Goal: Complete application form: Complete application form

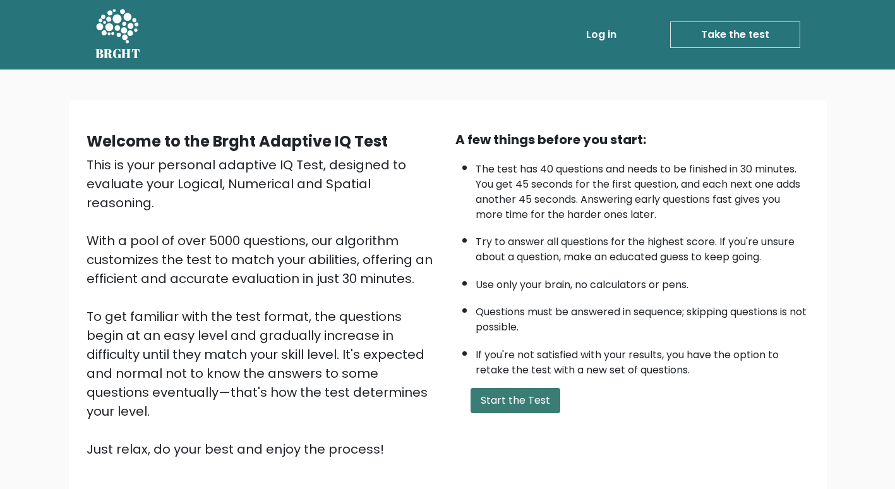
click at [531, 397] on button "Start the Test" at bounding box center [516, 400] width 90 height 25
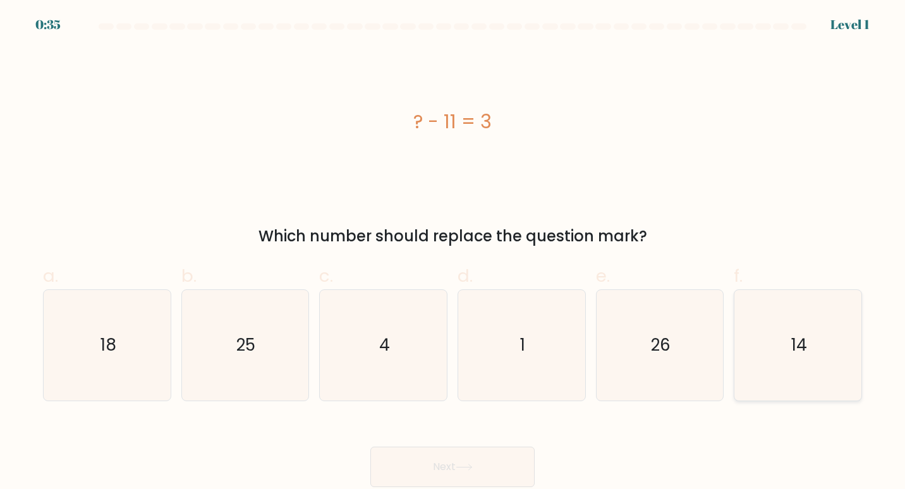
click at [782, 349] on icon "14" at bounding box center [797, 345] width 111 height 111
click at [453, 253] on input "f. 14" at bounding box center [452, 249] width 1 height 8
radio input "true"
click at [529, 461] on button "Next" at bounding box center [452, 467] width 164 height 40
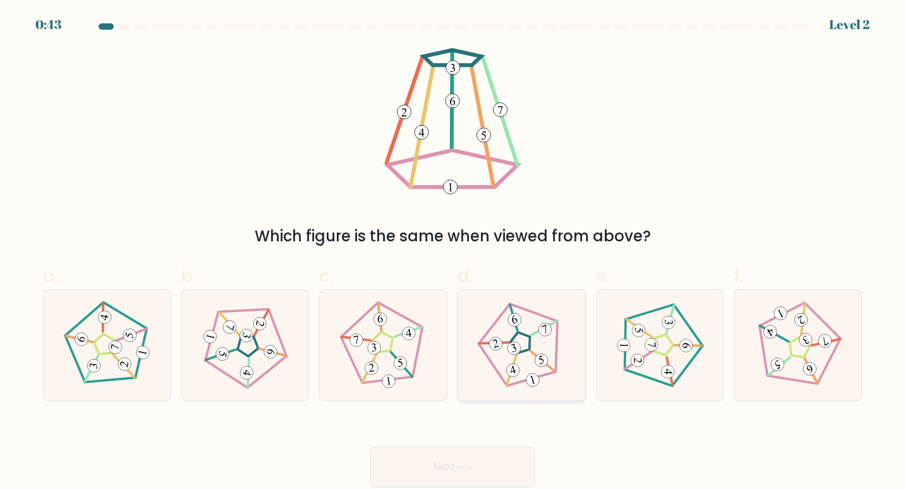
click at [526, 335] on 268 at bounding box center [520, 341] width 25 height 25
click at [453, 253] on input "d." at bounding box center [452, 249] width 1 height 8
radio input "true"
click at [466, 472] on button "Next" at bounding box center [452, 467] width 164 height 40
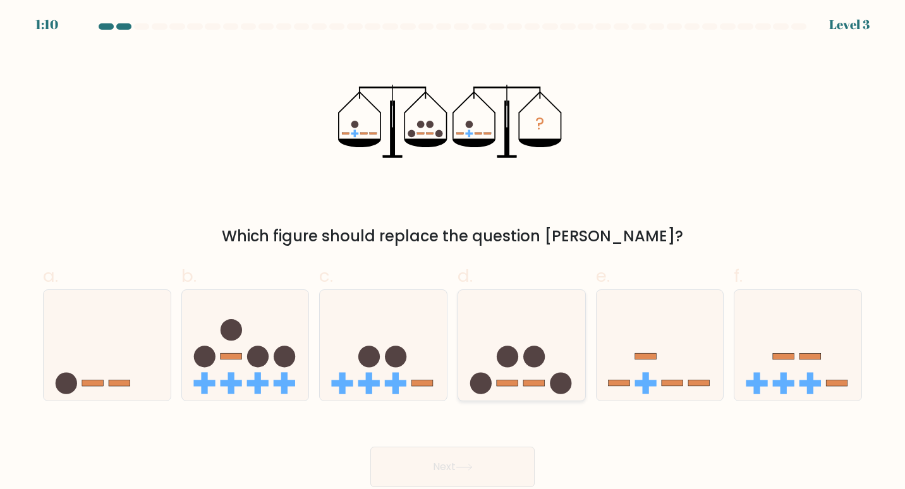
click at [530, 349] on circle at bounding box center [533, 356] width 21 height 21
click at [453, 253] on input "d." at bounding box center [452, 249] width 1 height 8
radio input "true"
click at [480, 471] on button "Next" at bounding box center [452, 467] width 164 height 40
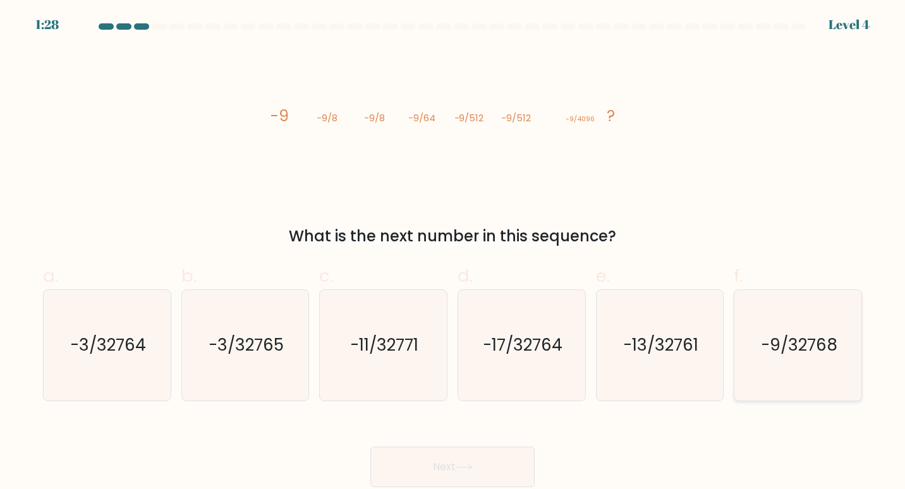
click at [787, 346] on text "-9/32768" at bounding box center [799, 344] width 76 height 23
click at [453, 253] on input "f. -9/32768" at bounding box center [452, 249] width 1 height 8
radio input "true"
click at [492, 469] on button "Next" at bounding box center [452, 467] width 164 height 40
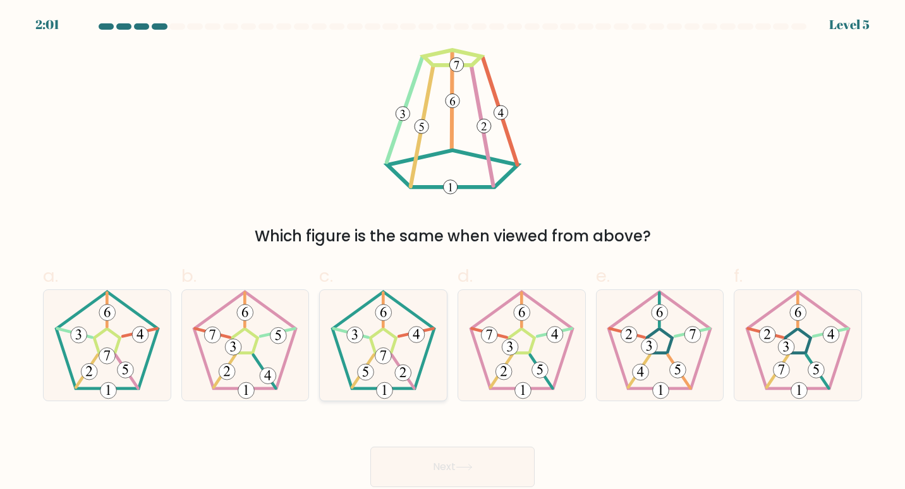
click at [387, 344] on icon at bounding box center [383, 345] width 111 height 111
click at [452, 253] on input "c." at bounding box center [452, 249] width 1 height 8
radio input "true"
click at [472, 474] on button "Next" at bounding box center [452, 467] width 164 height 40
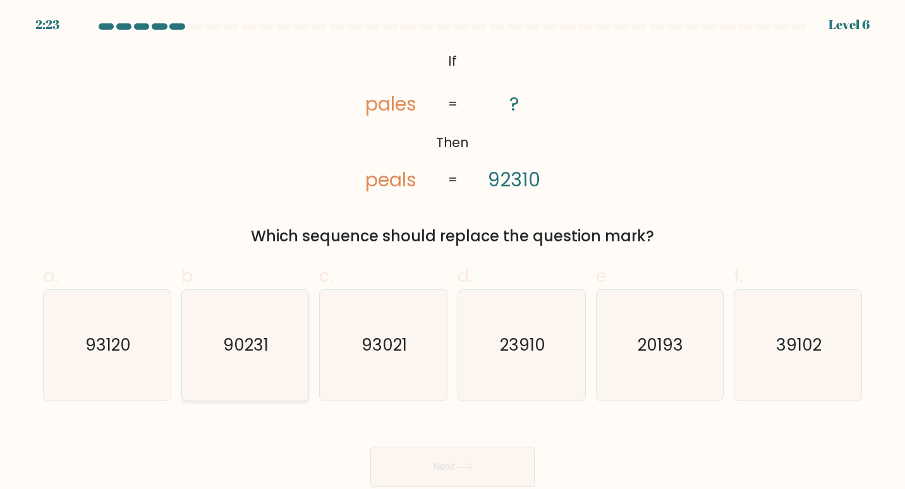
click at [253, 346] on text "90231" at bounding box center [246, 344] width 45 height 23
click at [452, 253] on input "b. 90231" at bounding box center [452, 249] width 1 height 8
radio input "true"
click at [467, 469] on icon at bounding box center [464, 467] width 17 height 7
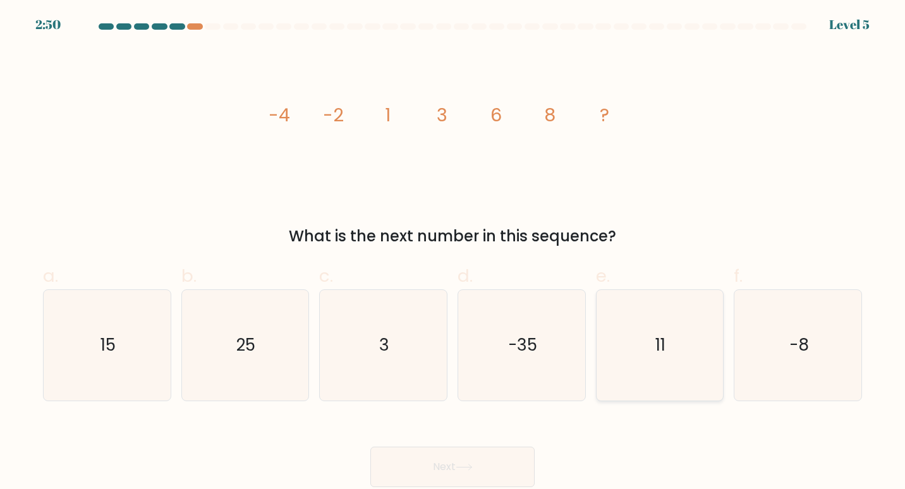
click at [670, 344] on icon "11" at bounding box center [659, 345] width 111 height 111
click at [453, 253] on input "e. 11" at bounding box center [452, 249] width 1 height 8
radio input "true"
click at [455, 476] on button "Next" at bounding box center [452, 467] width 164 height 40
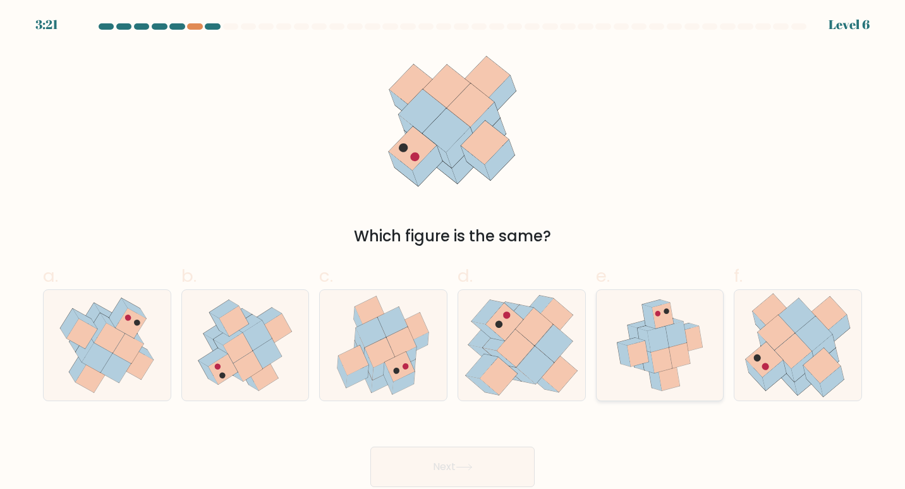
click at [653, 335] on icon at bounding box center [657, 339] width 21 height 26
click at [453, 253] on input "e." at bounding box center [452, 249] width 1 height 8
radio input "true"
click at [442, 461] on button "Next" at bounding box center [452, 467] width 164 height 40
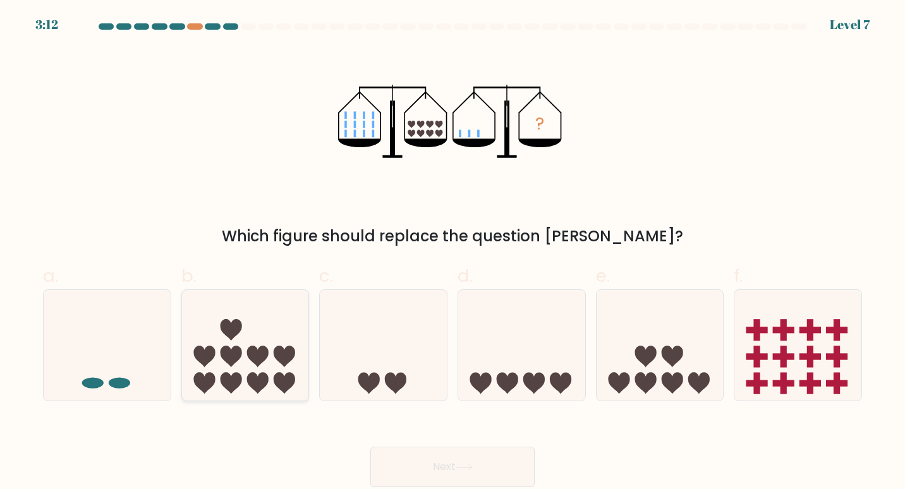
click at [227, 354] on icon at bounding box center [230, 356] width 21 height 21
click at [452, 253] on input "b." at bounding box center [452, 249] width 1 height 8
radio input "true"
click at [461, 461] on button "Next" at bounding box center [452, 467] width 164 height 40
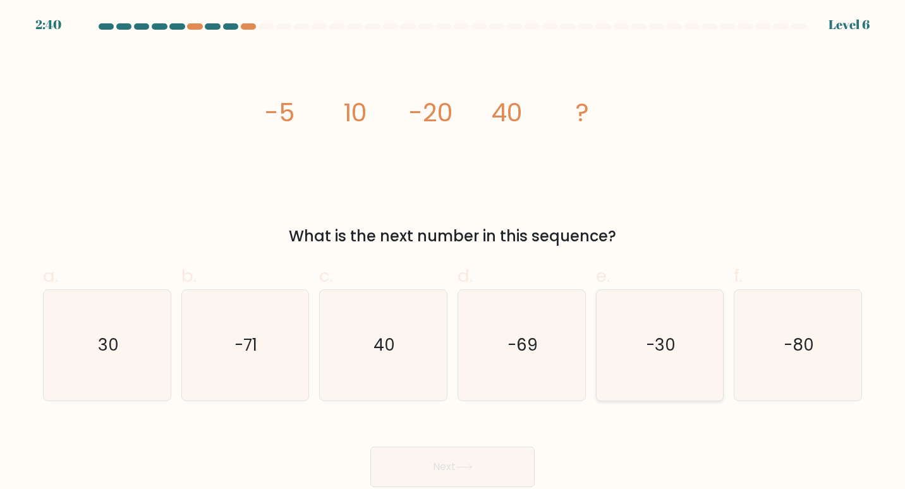
click at [678, 334] on icon "-30" at bounding box center [659, 345] width 111 height 111
click at [453, 253] on input "e. -30" at bounding box center [452, 249] width 1 height 8
radio input "true"
click at [485, 459] on button "Next" at bounding box center [452, 467] width 164 height 40
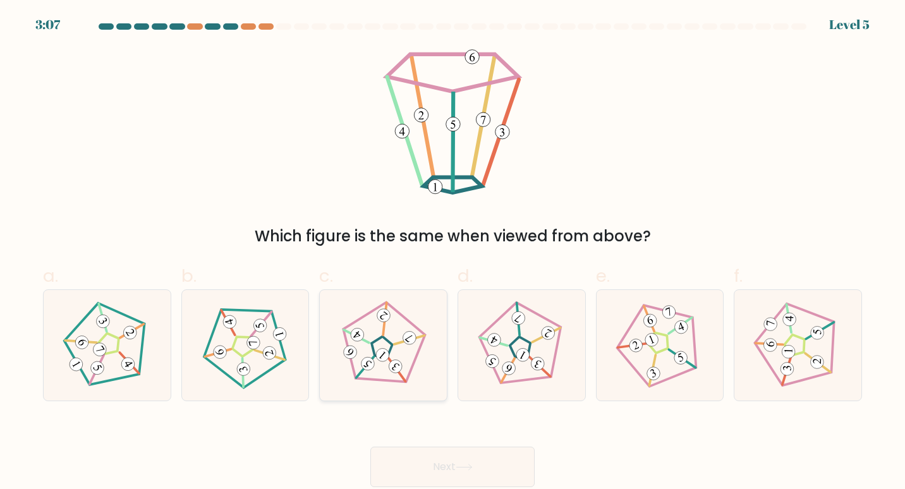
click at [392, 353] on icon at bounding box center [383, 345] width 88 height 88
click at [452, 253] on input "c." at bounding box center [452, 249] width 1 height 8
radio input "true"
click at [452, 457] on button "Next" at bounding box center [452, 467] width 164 height 40
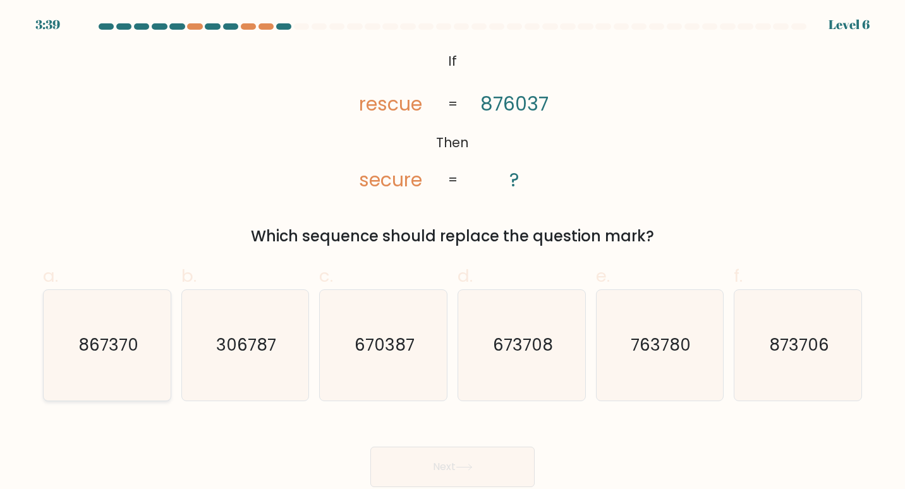
click at [136, 342] on text "867370" at bounding box center [108, 344] width 60 height 23
click at [452, 253] on input "a. 867370" at bounding box center [452, 249] width 1 height 8
radio input "true"
click at [444, 469] on button "Next" at bounding box center [452, 467] width 164 height 40
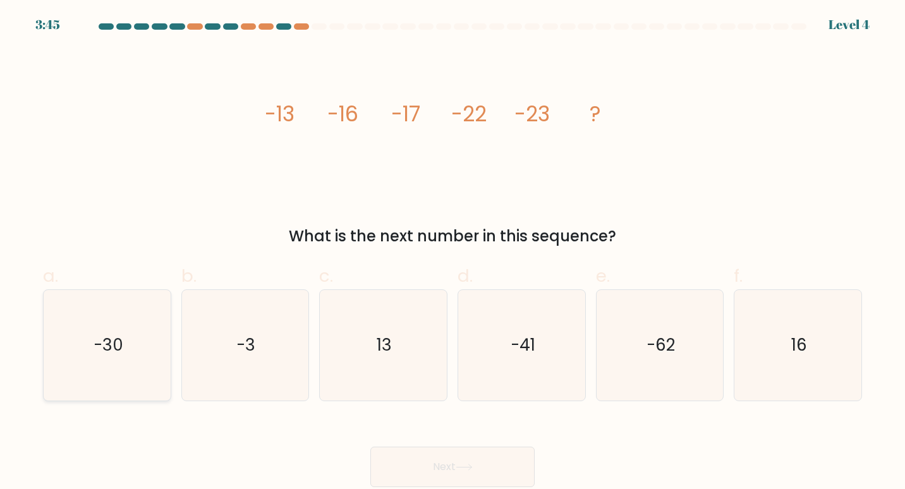
click at [58, 342] on icon "-30" at bounding box center [107, 345] width 111 height 111
click at [452, 253] on input "a. -30" at bounding box center [452, 249] width 1 height 8
radio input "true"
click at [453, 474] on button "Next" at bounding box center [452, 467] width 164 height 40
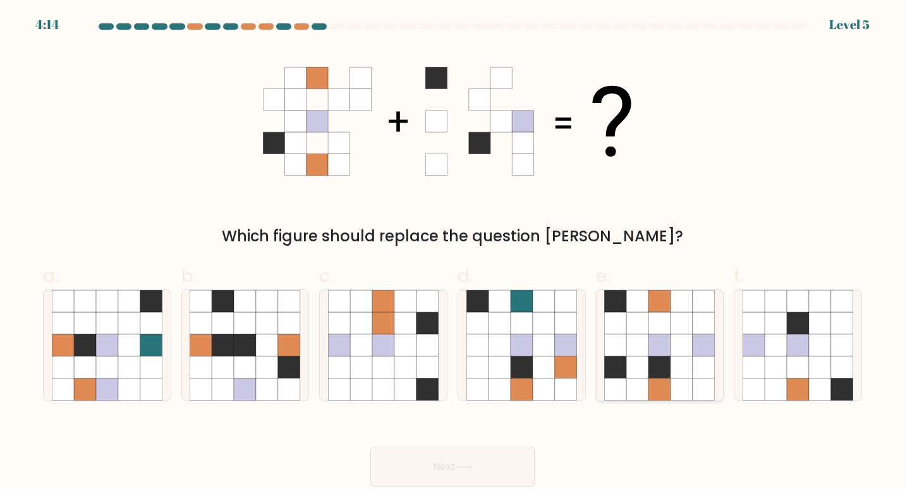
click at [689, 363] on icon at bounding box center [681, 367] width 22 height 22
click at [453, 253] on input "e." at bounding box center [452, 249] width 1 height 8
radio input "true"
click at [470, 475] on button "Next" at bounding box center [452, 467] width 164 height 40
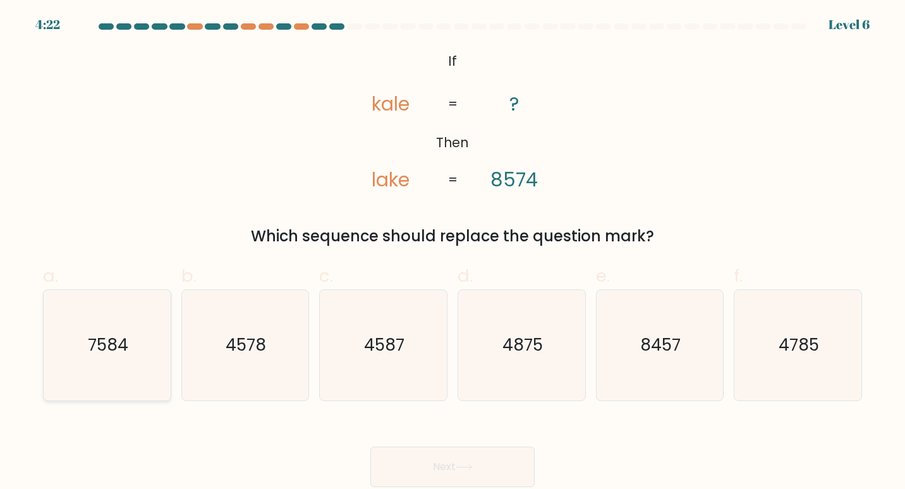
click at [123, 352] on text "7584" at bounding box center [108, 344] width 40 height 23
click at [452, 253] on input "a. 7584" at bounding box center [452, 249] width 1 height 8
radio input "true"
click at [449, 467] on button "Next" at bounding box center [452, 467] width 164 height 40
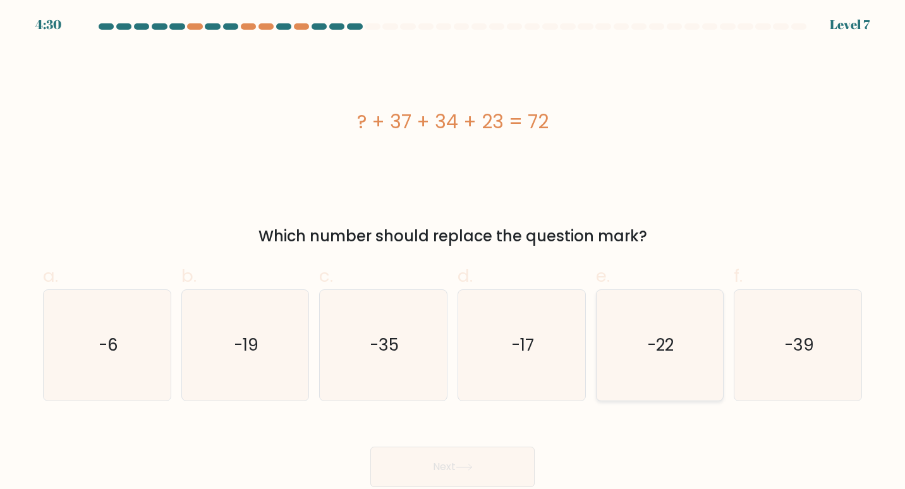
click at [686, 339] on icon "-22" at bounding box center [659, 345] width 111 height 111
click at [453, 253] on input "e. -22" at bounding box center [452, 249] width 1 height 8
radio input "true"
click at [483, 466] on button "Next" at bounding box center [452, 467] width 164 height 40
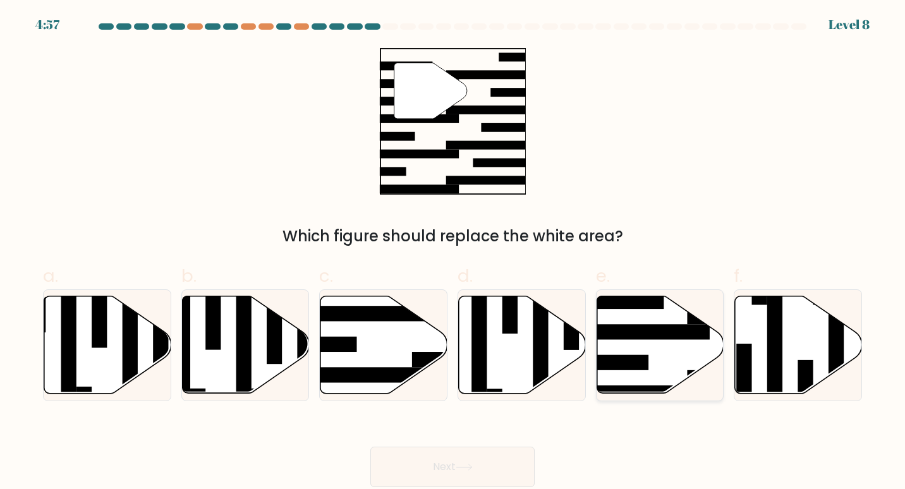
click at [644, 324] on rect at bounding box center [641, 331] width 138 height 15
click at [453, 253] on input "e." at bounding box center [452, 249] width 1 height 8
radio input "true"
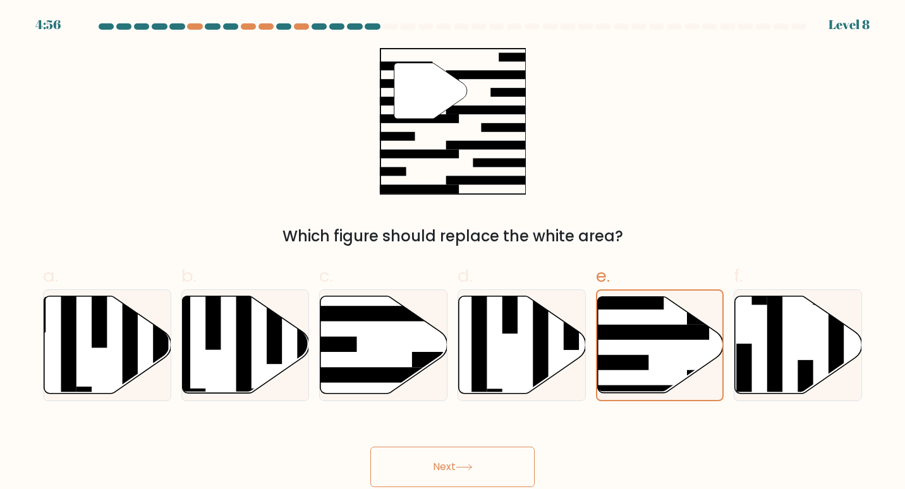
click at [473, 464] on icon at bounding box center [464, 467] width 17 height 7
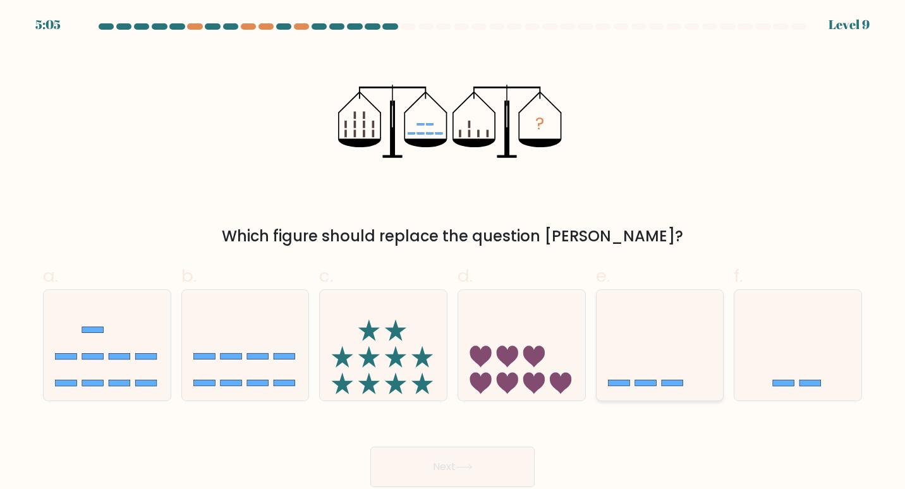
click at [673, 341] on icon at bounding box center [659, 345] width 127 height 105
click at [453, 253] on input "e." at bounding box center [452, 249] width 1 height 8
radio input "true"
click at [512, 458] on button "Next" at bounding box center [452, 467] width 164 height 40
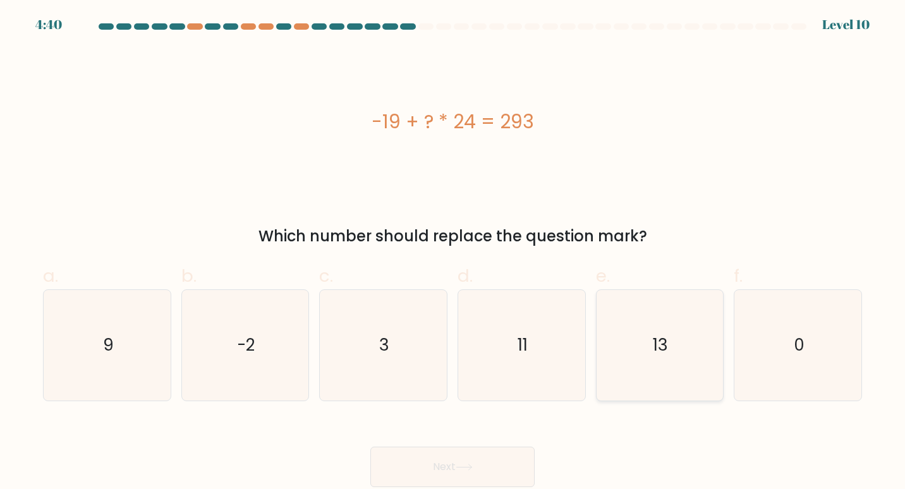
click at [659, 301] on icon "13" at bounding box center [659, 345] width 111 height 111
click at [453, 253] on input "e. 13" at bounding box center [452, 249] width 1 height 8
radio input "true"
click at [457, 468] on button "Next" at bounding box center [452, 467] width 164 height 40
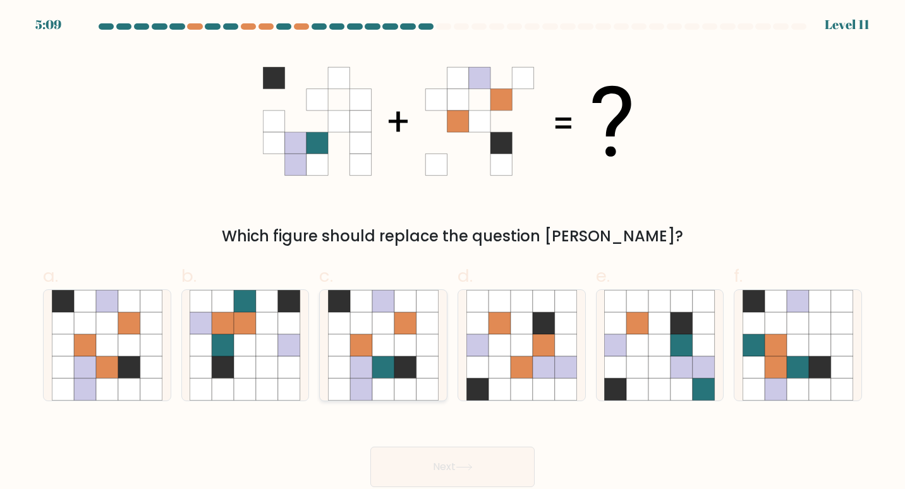
click at [389, 364] on icon at bounding box center [383, 367] width 22 height 22
click at [452, 253] on input "c." at bounding box center [452, 249] width 1 height 8
radio input "true"
click at [446, 468] on button "Next" at bounding box center [452, 467] width 164 height 40
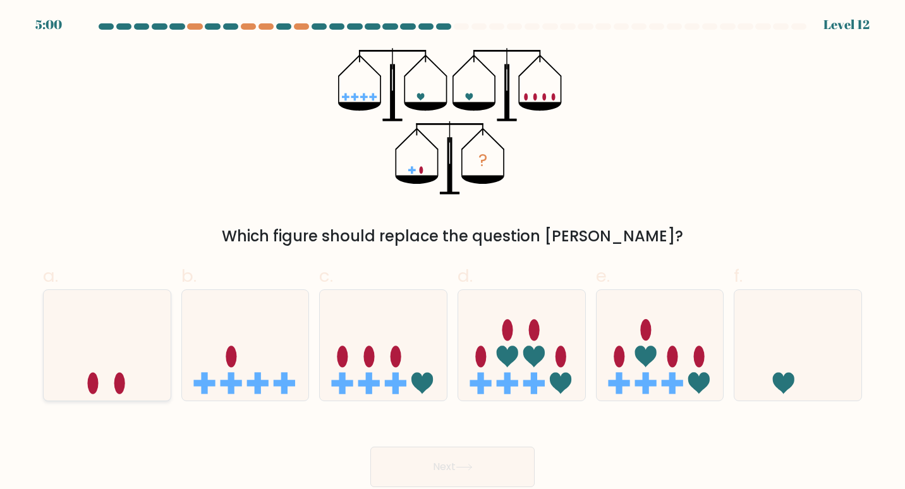
click at [139, 354] on icon at bounding box center [107, 345] width 127 height 105
click at [452, 253] on input "a." at bounding box center [452, 249] width 1 height 8
radio input "true"
click at [406, 466] on button "Next" at bounding box center [452, 467] width 164 height 40
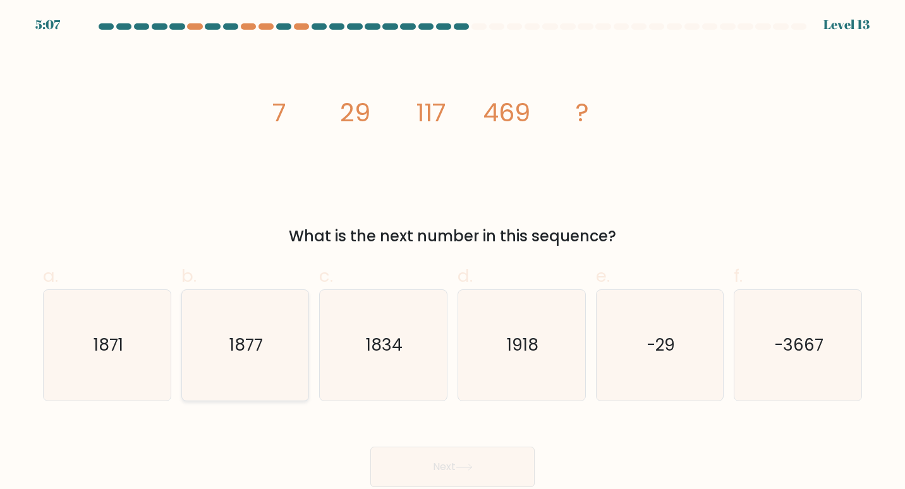
click at [253, 382] on icon "1877" at bounding box center [245, 345] width 111 height 111
click at [452, 253] on input "b. 1877" at bounding box center [452, 249] width 1 height 8
radio input "true"
click at [427, 470] on button "Next" at bounding box center [452, 467] width 164 height 40
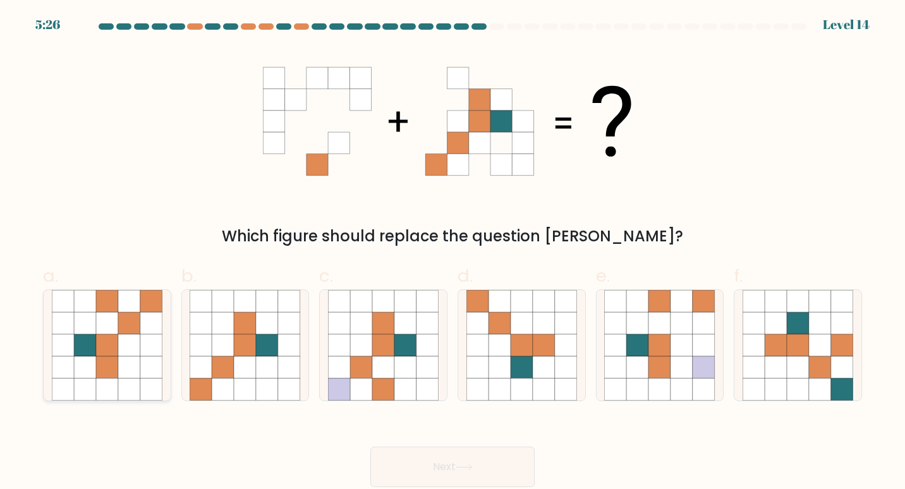
click at [125, 351] on icon at bounding box center [129, 345] width 22 height 22
click at [452, 253] on input "a." at bounding box center [452, 249] width 1 height 8
radio input "true"
click at [415, 456] on button "Next" at bounding box center [452, 467] width 164 height 40
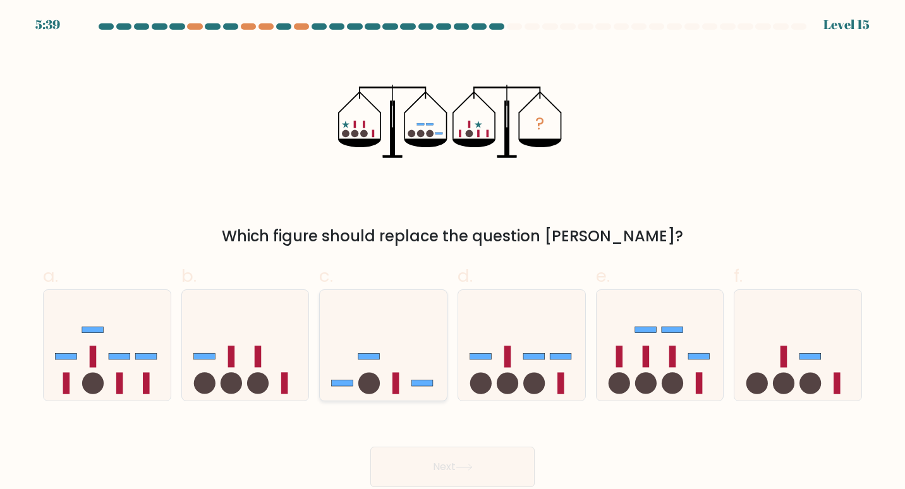
click at [399, 365] on icon at bounding box center [383, 345] width 127 height 105
click at [452, 253] on input "c." at bounding box center [452, 249] width 1 height 8
radio input "true"
click at [469, 457] on button "Next" at bounding box center [452, 467] width 164 height 40
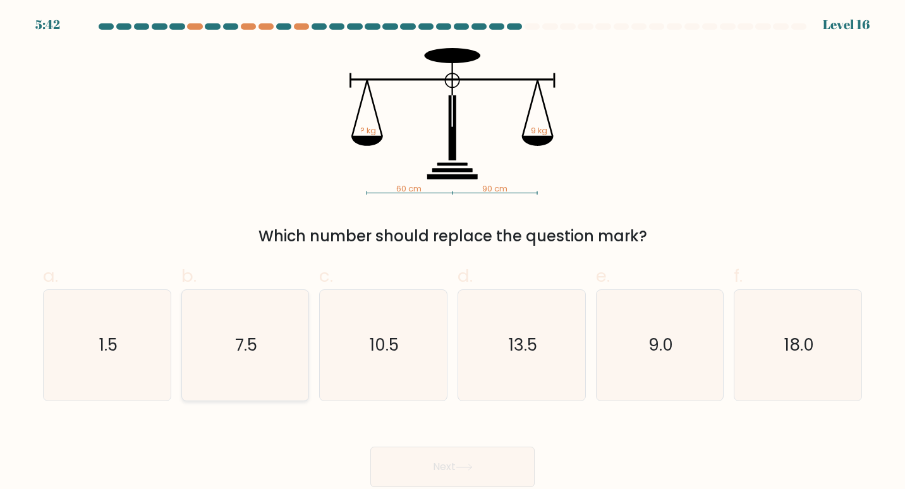
click at [235, 354] on text "7.5" at bounding box center [246, 344] width 22 height 23
click at [452, 253] on input "b. 7.5" at bounding box center [452, 249] width 1 height 8
radio input "true"
click at [428, 474] on button "Next" at bounding box center [452, 467] width 164 height 40
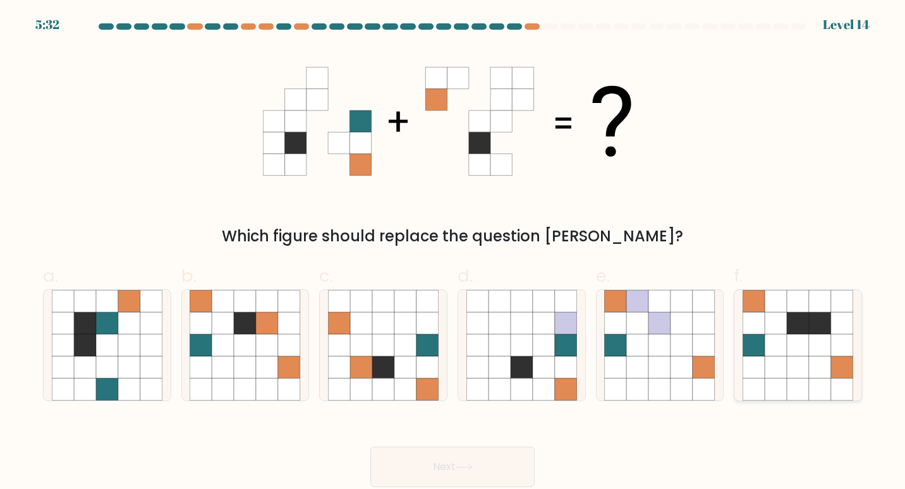
click at [765, 342] on icon at bounding box center [775, 345] width 22 height 22
click at [453, 253] on input "f." at bounding box center [452, 249] width 1 height 8
radio input "true"
click at [479, 481] on button "Next" at bounding box center [452, 467] width 164 height 40
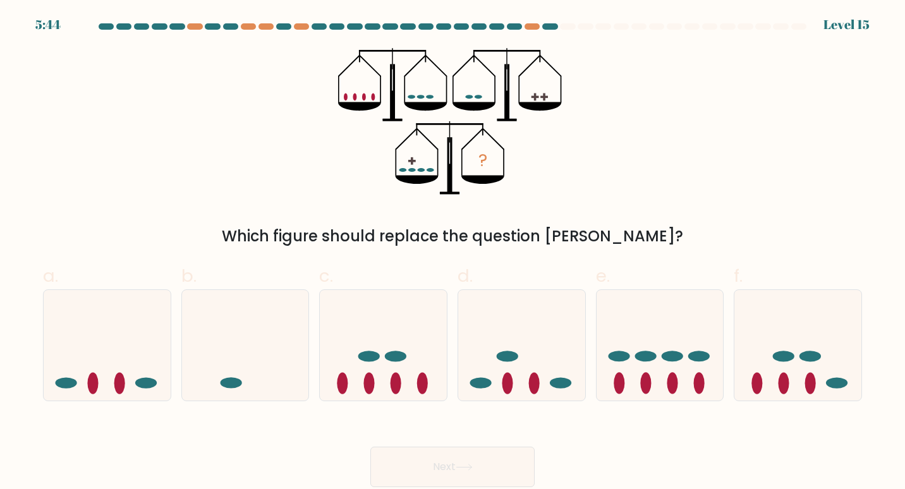
click at [433, 164] on icon "?" at bounding box center [452, 121] width 229 height 147
click at [399, 342] on icon at bounding box center [383, 345] width 127 height 105
click at [452, 253] on input "c." at bounding box center [452, 249] width 1 height 8
radio input "true"
click at [456, 459] on button "Next" at bounding box center [452, 467] width 164 height 40
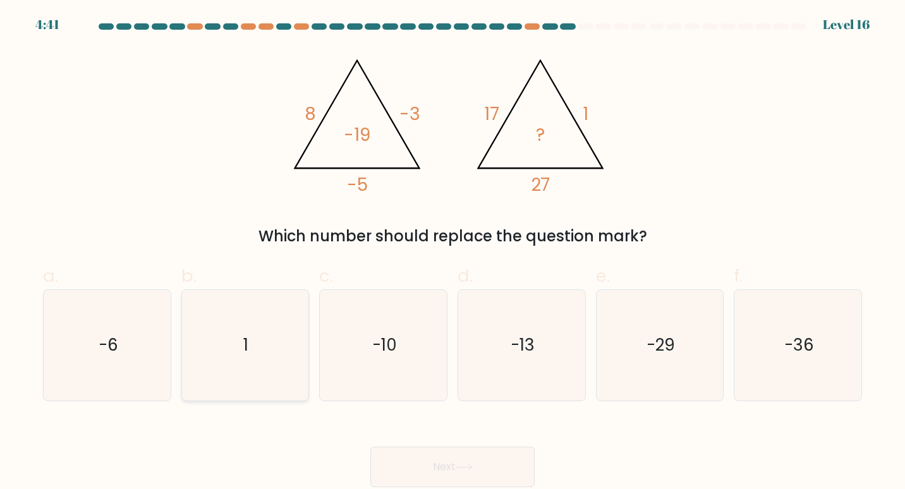
click at [267, 341] on icon "1" at bounding box center [245, 345] width 111 height 111
click at [452, 253] on input "b. 1" at bounding box center [452, 249] width 1 height 8
radio input "true"
click at [435, 456] on button "Next" at bounding box center [452, 467] width 164 height 40
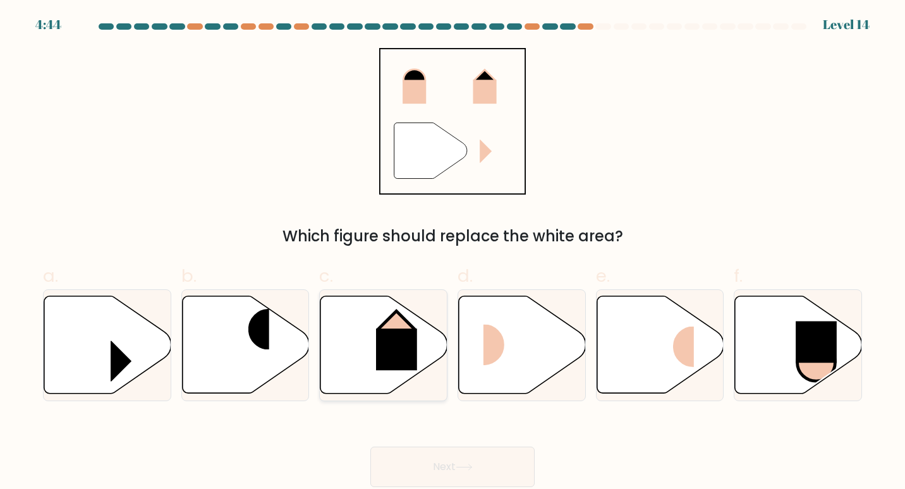
click at [389, 342] on rect at bounding box center [396, 350] width 41 height 42
click at [452, 253] on input "c." at bounding box center [452, 249] width 1 height 8
radio input "true"
click at [446, 466] on button "Next" at bounding box center [452, 467] width 164 height 40
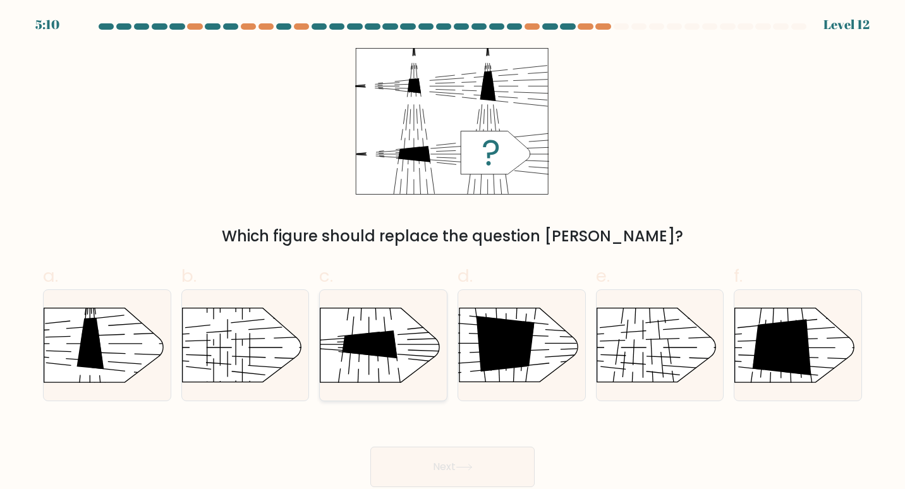
click at [338, 341] on rect at bounding box center [434, 287] width 330 height 251
click at [452, 253] on input "c." at bounding box center [452, 249] width 1 height 8
radio input "true"
click at [449, 461] on button "Next" at bounding box center [452, 467] width 164 height 40
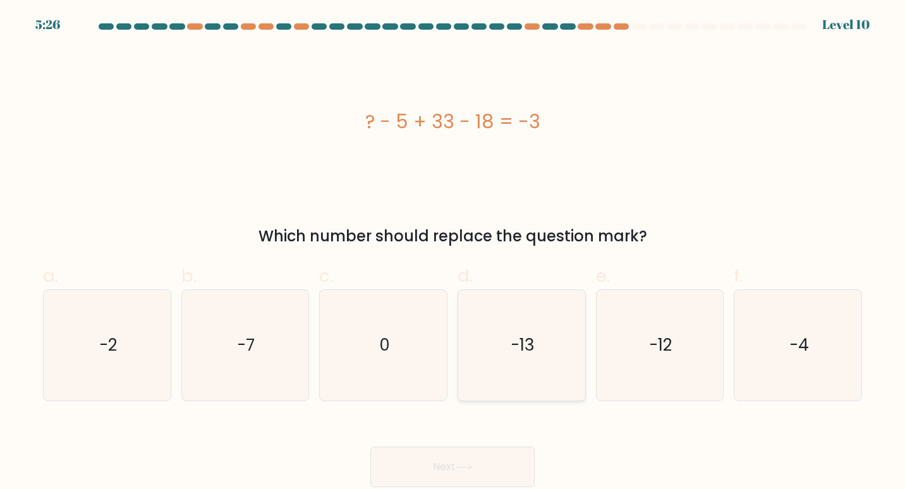
click at [556, 345] on icon "-13" at bounding box center [521, 345] width 111 height 111
click at [453, 253] on input "d. -13" at bounding box center [452, 249] width 1 height 8
radio input "true"
click at [492, 456] on button "Next" at bounding box center [452, 467] width 164 height 40
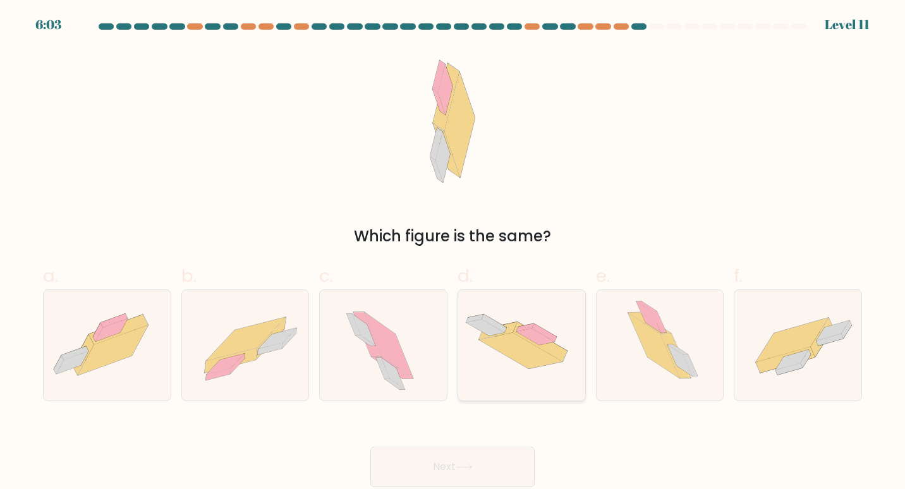
click at [516, 368] on icon at bounding box center [521, 345] width 127 height 76
click at [453, 253] on input "d." at bounding box center [452, 249] width 1 height 8
radio input "true"
click at [495, 469] on button "Next" at bounding box center [452, 467] width 164 height 40
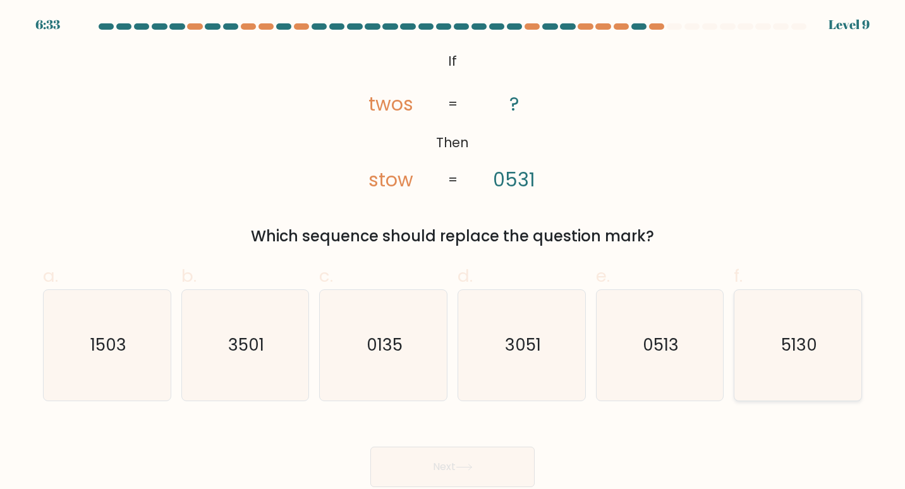
click at [760, 353] on icon "5130" at bounding box center [797, 345] width 111 height 111
click at [453, 253] on input "f. 5130" at bounding box center [452, 249] width 1 height 8
radio input "true"
click at [474, 476] on button "Next" at bounding box center [452, 467] width 164 height 40
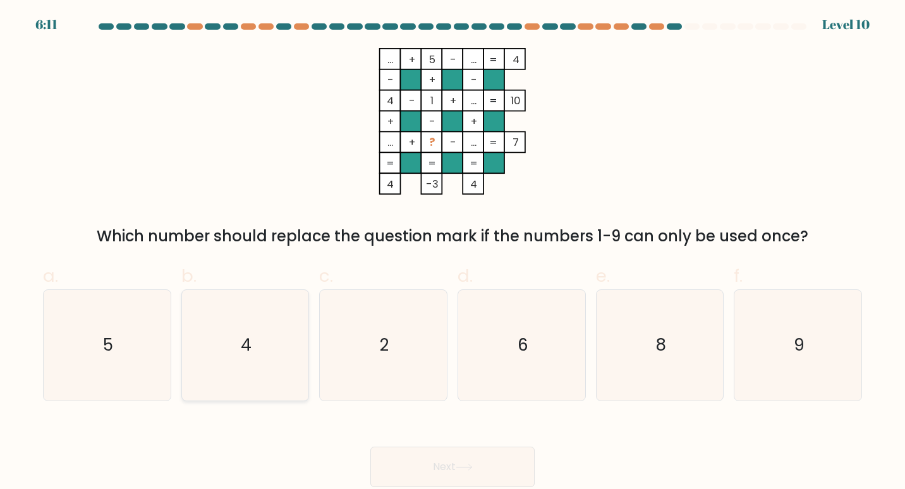
click at [253, 351] on icon "4" at bounding box center [245, 345] width 111 height 111
click at [452, 253] on input "b. 4" at bounding box center [452, 249] width 1 height 8
radio input "true"
click at [490, 478] on button "Next" at bounding box center [452, 467] width 164 height 40
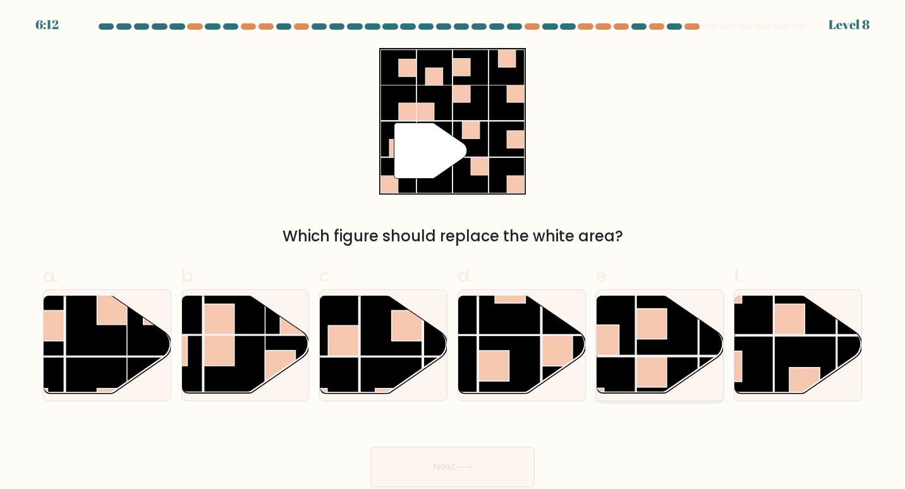
click at [649, 331] on rect at bounding box center [651, 323] width 30 height 30
click at [453, 253] on input "e." at bounding box center [452, 249] width 1 height 8
radio input "true"
click at [485, 463] on button "Next" at bounding box center [452, 467] width 164 height 40
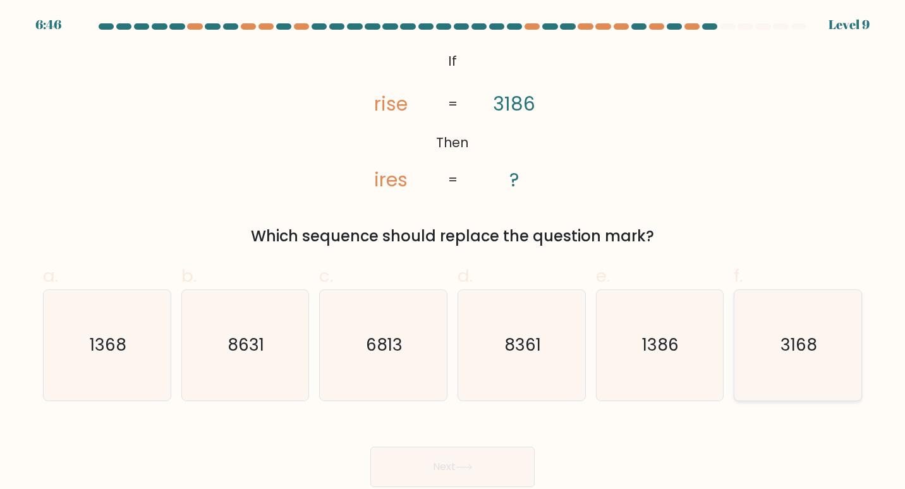
click at [788, 309] on icon "3168" at bounding box center [797, 345] width 111 height 111
click at [453, 253] on input "f. 3168" at bounding box center [452, 249] width 1 height 8
radio input "true"
click at [473, 473] on button "Next" at bounding box center [452, 467] width 164 height 40
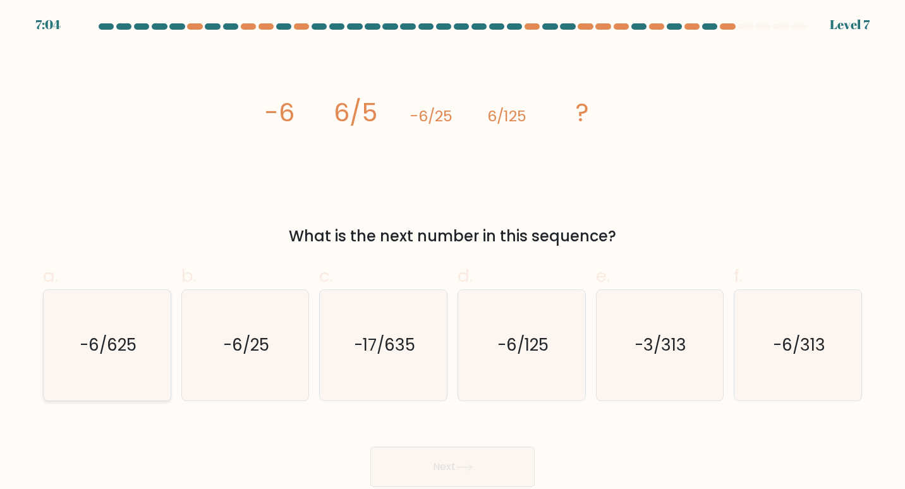
click at [130, 354] on text "-6/625" at bounding box center [108, 344] width 57 height 23
click at [452, 253] on input "a. -6/625" at bounding box center [452, 249] width 1 height 8
radio input "true"
click at [450, 464] on button "Next" at bounding box center [452, 467] width 164 height 40
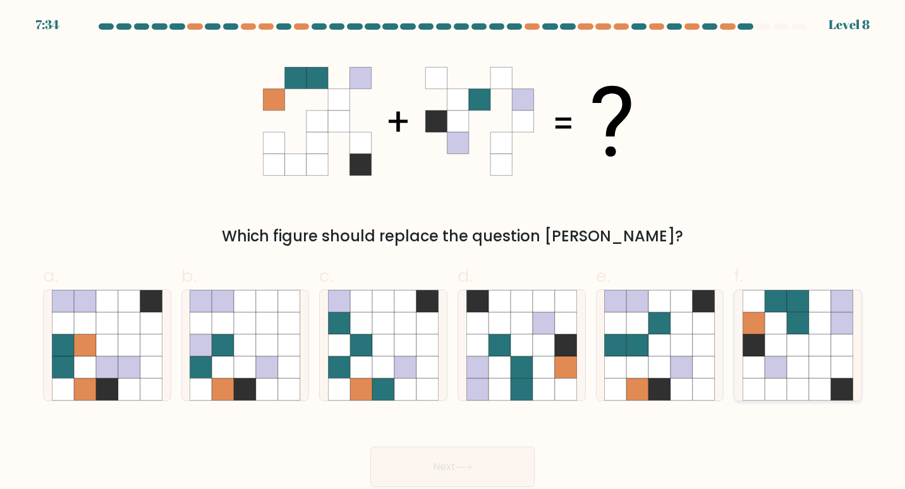
click at [800, 378] on icon at bounding box center [798, 367] width 22 height 22
click at [453, 253] on input "f." at bounding box center [452, 249] width 1 height 8
radio input "true"
click at [478, 464] on button "Next" at bounding box center [452, 467] width 164 height 40
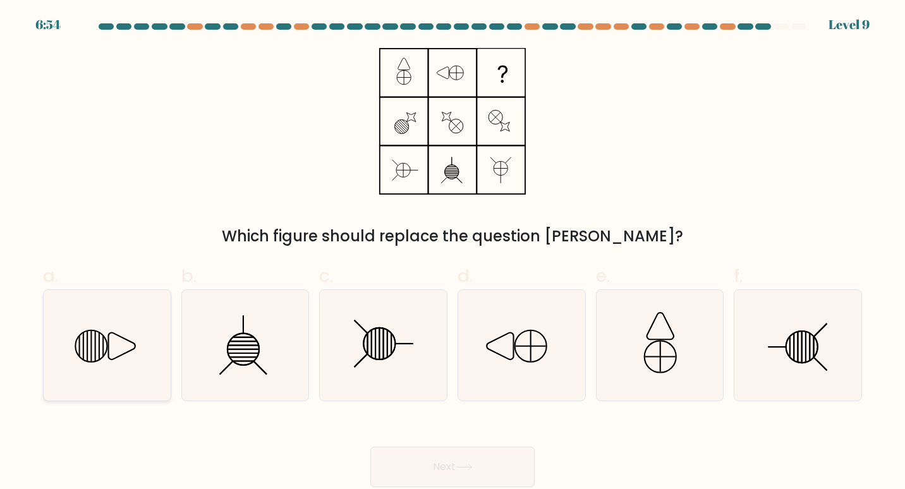
click at [106, 335] on icon at bounding box center [107, 345] width 111 height 111
click at [452, 253] on input "a." at bounding box center [452, 249] width 1 height 8
radio input "true"
click at [433, 464] on button "Next" at bounding box center [452, 467] width 164 height 40
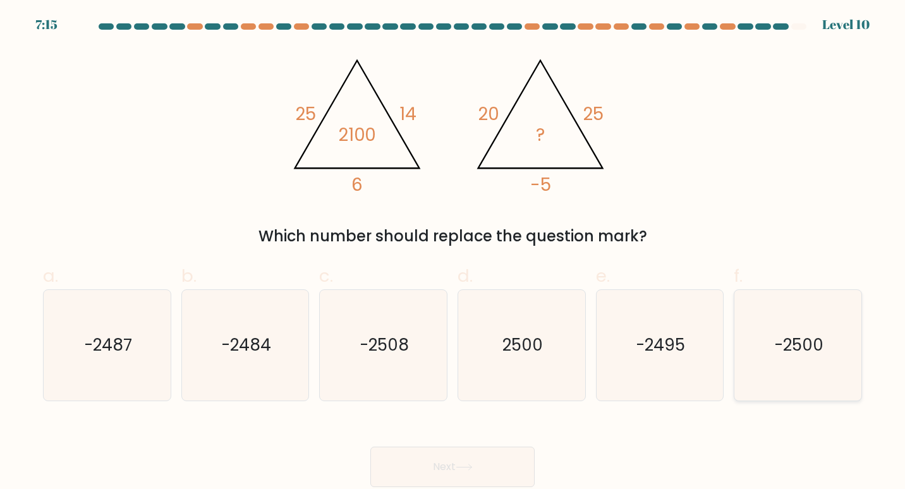
click at [760, 356] on icon "-2500" at bounding box center [797, 345] width 111 height 111
click at [453, 253] on input "f. -2500" at bounding box center [452, 249] width 1 height 8
radio input "true"
click at [490, 468] on button "Next" at bounding box center [452, 467] width 164 height 40
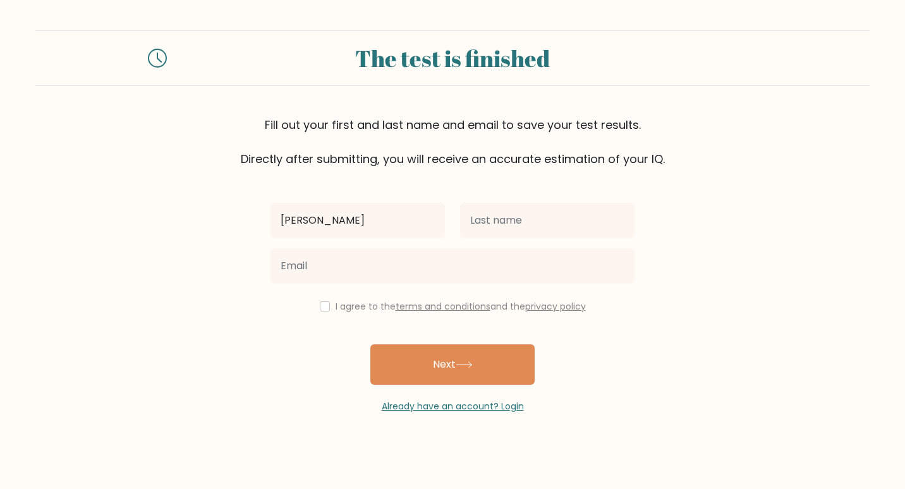
type input "[PERSON_NAME]"
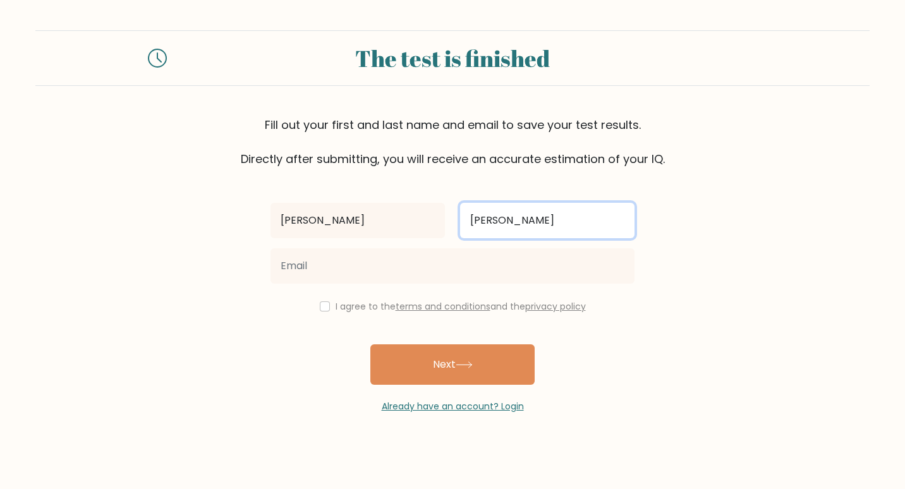
type input "[PERSON_NAME]"
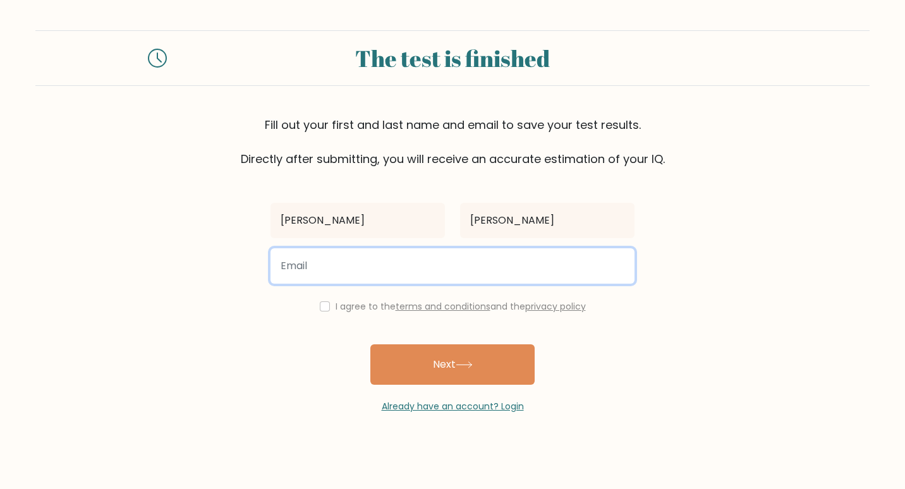
click at [435, 270] on input "email" at bounding box center [452, 265] width 364 height 35
type input "victor.vanandel@hotmail.com"
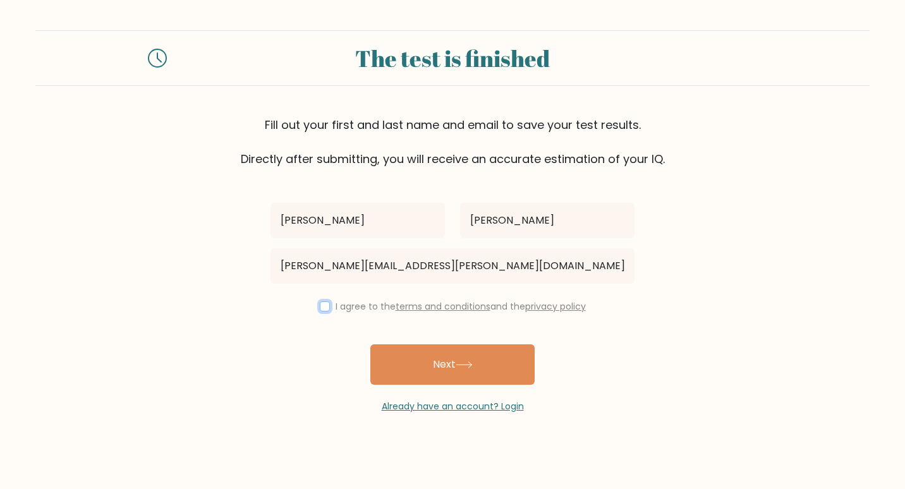
click at [326, 308] on input "checkbox" at bounding box center [325, 306] width 10 height 10
checkbox input "true"
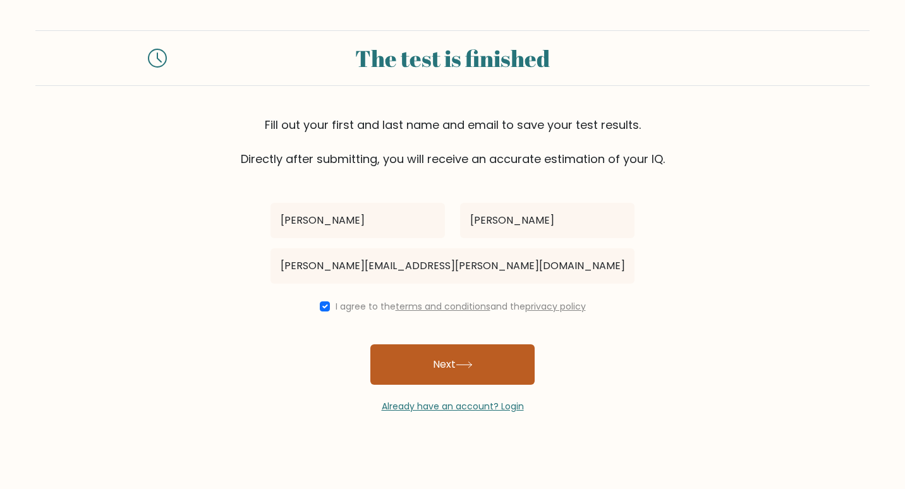
click at [451, 368] on button "Next" at bounding box center [452, 364] width 164 height 40
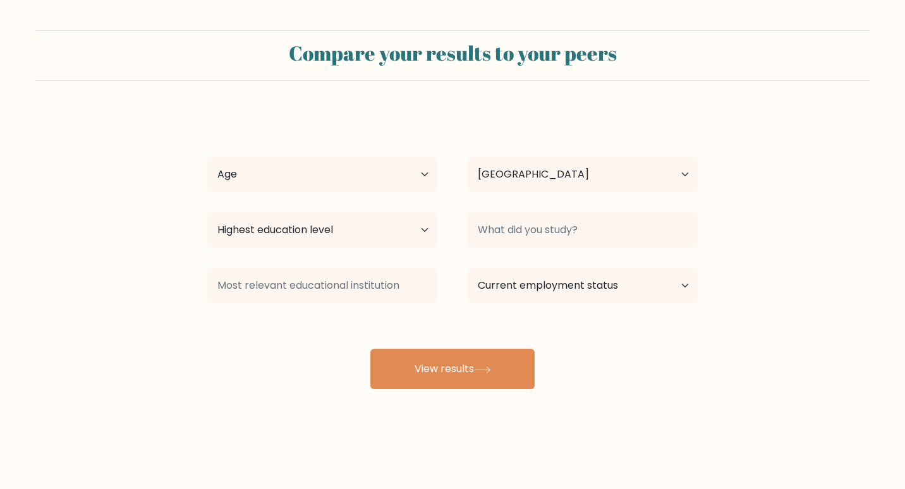
select select "ES"
click at [411, 177] on select "Age Under [DEMOGRAPHIC_DATA] [DEMOGRAPHIC_DATA] [DEMOGRAPHIC_DATA] [DEMOGRAPHIC…" at bounding box center [322, 174] width 230 height 35
select select "25_34"
click at [207, 157] on select "Age Under [DEMOGRAPHIC_DATA] [DEMOGRAPHIC_DATA] [DEMOGRAPHIC_DATA] [DEMOGRAPHIC…" at bounding box center [322, 174] width 230 height 35
click at [518, 174] on select "Country Afghanistan Albania Algeria American Samoa Andorra Angola Anguilla Anta…" at bounding box center [583, 174] width 230 height 35
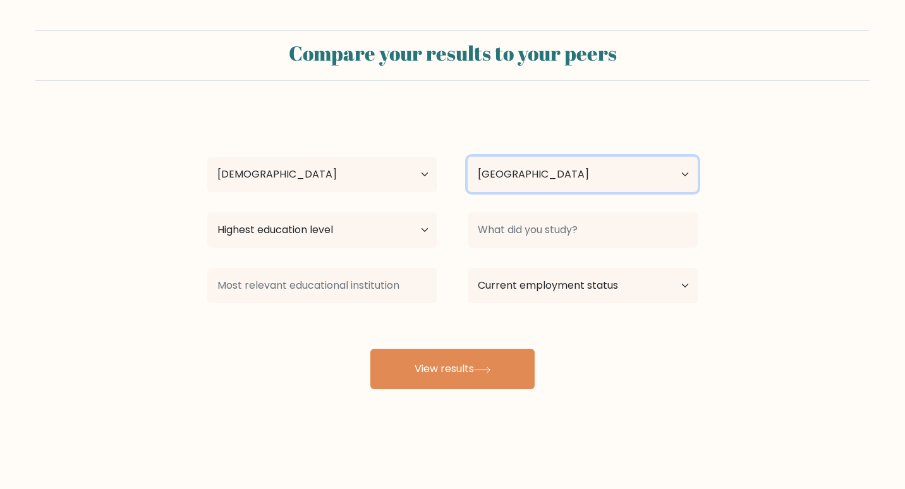
select select "NL"
click at [468, 157] on select "Country Afghanistan Albania Algeria American Samoa Andorra Angola Anguilla Anta…" at bounding box center [583, 174] width 230 height 35
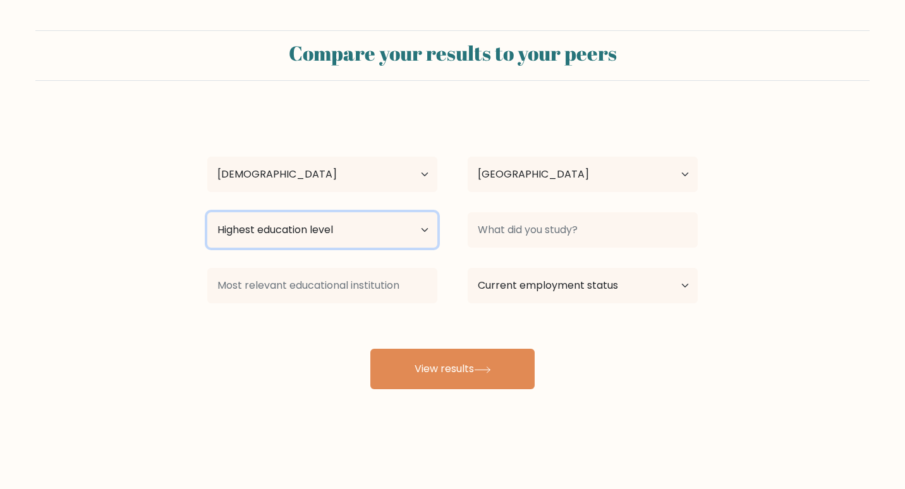
click at [379, 226] on select "Highest education level No schooling Primary Lower Secondary Upper Secondary Oc…" at bounding box center [322, 229] width 230 height 35
select select "bachelors_degree"
click at [207, 212] on select "Highest education level No schooling Primary Lower Secondary Upper Secondary Oc…" at bounding box center [322, 229] width 230 height 35
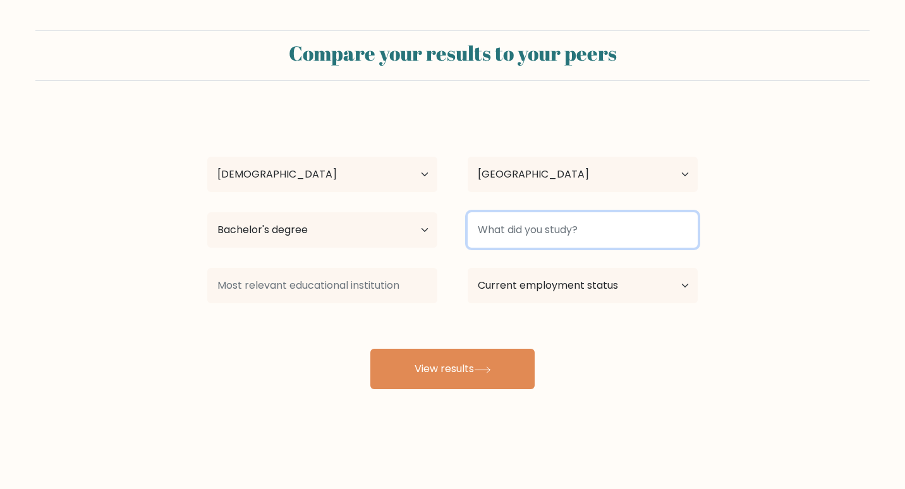
click at [539, 236] on input at bounding box center [583, 229] width 230 height 35
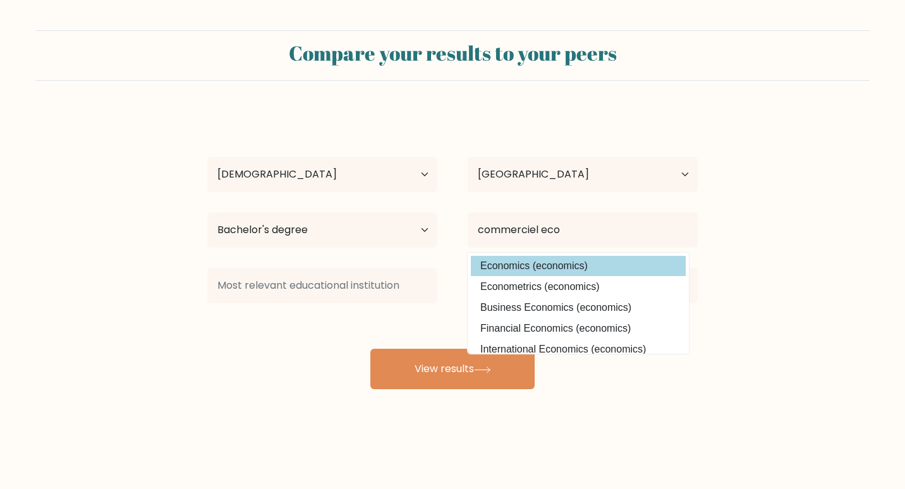
click at [538, 270] on option "Economics (economics)" at bounding box center [578, 266] width 215 height 20
type input "Economics"
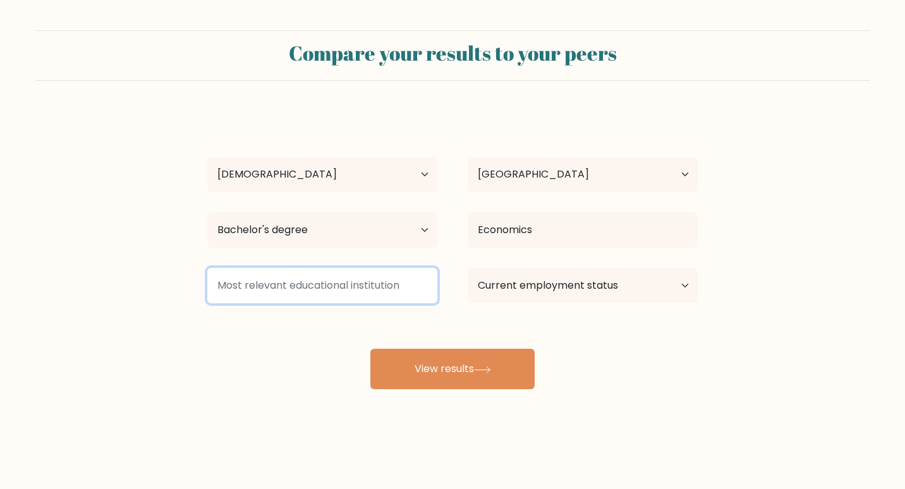
click at [384, 287] on input at bounding box center [322, 285] width 230 height 35
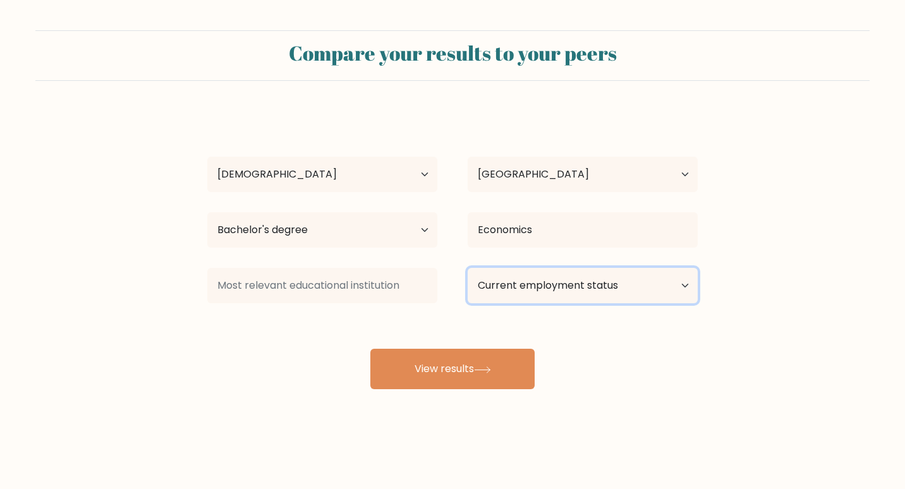
click at [515, 291] on select "Current employment status Employed Student Retired Other / prefer not to answer" at bounding box center [583, 285] width 230 height 35
select select "employed"
click at [468, 268] on select "Current employment status Employed Student Retired Other / prefer not to answer" at bounding box center [583, 285] width 230 height 35
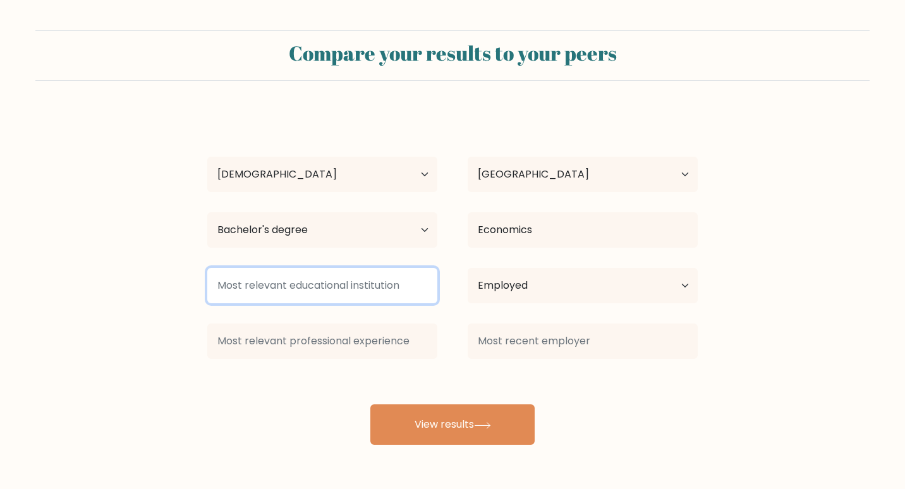
click at [401, 284] on input at bounding box center [322, 285] width 230 height 35
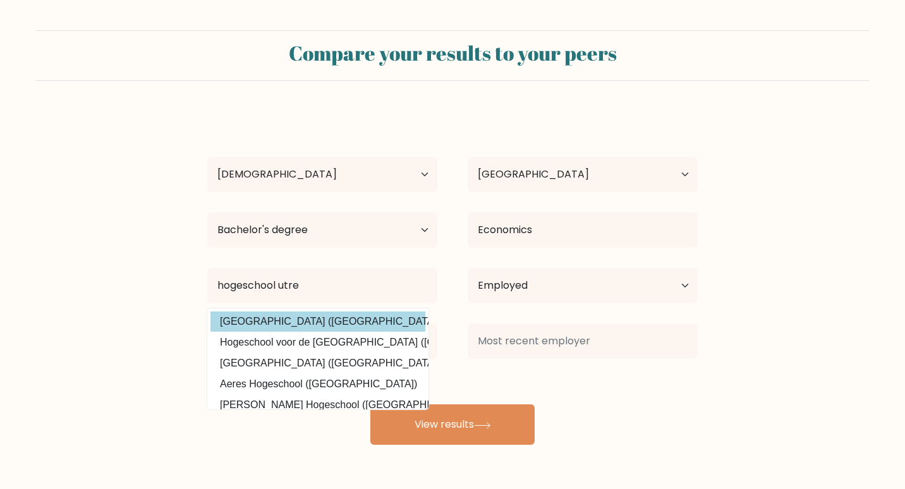
click at [330, 322] on option "Hogeschool Utrecht (Netherlands)" at bounding box center [317, 321] width 215 height 20
type input "[GEOGRAPHIC_DATA]"
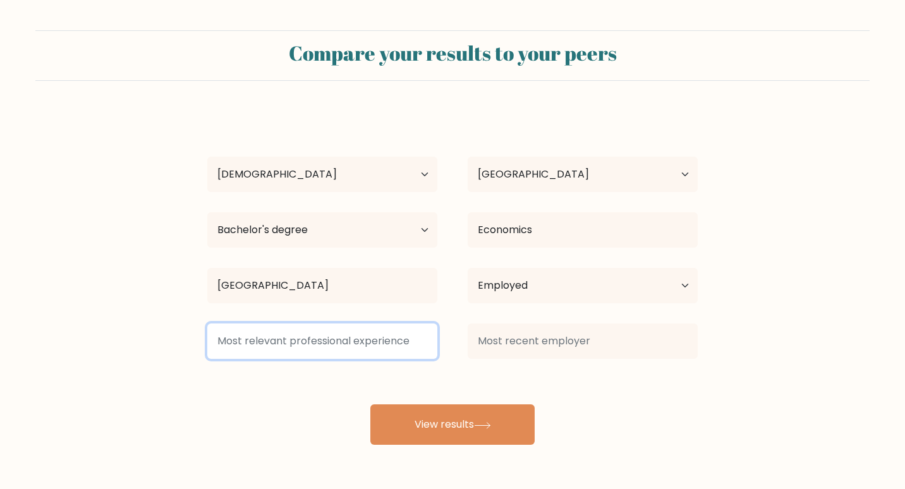
click at [346, 347] on input at bounding box center [322, 340] width 230 height 35
type input "W"
type input "WFT basis"
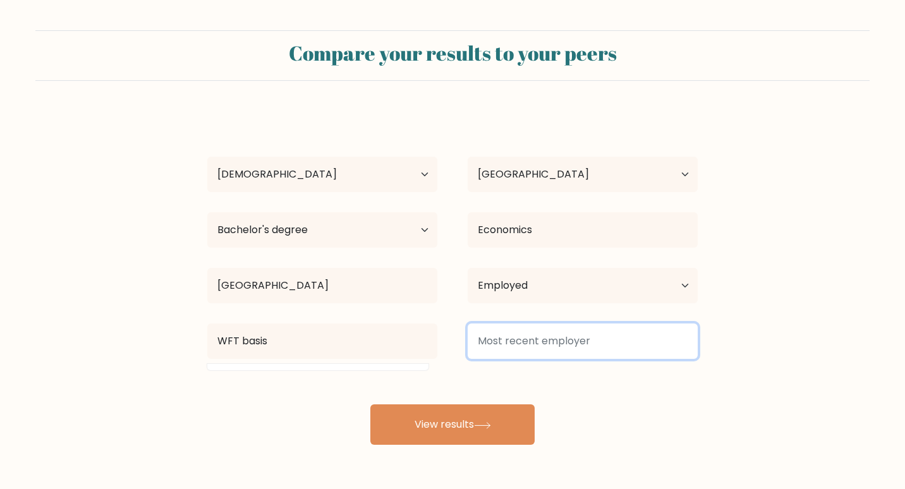
click at [553, 345] on input at bounding box center [583, 340] width 230 height 35
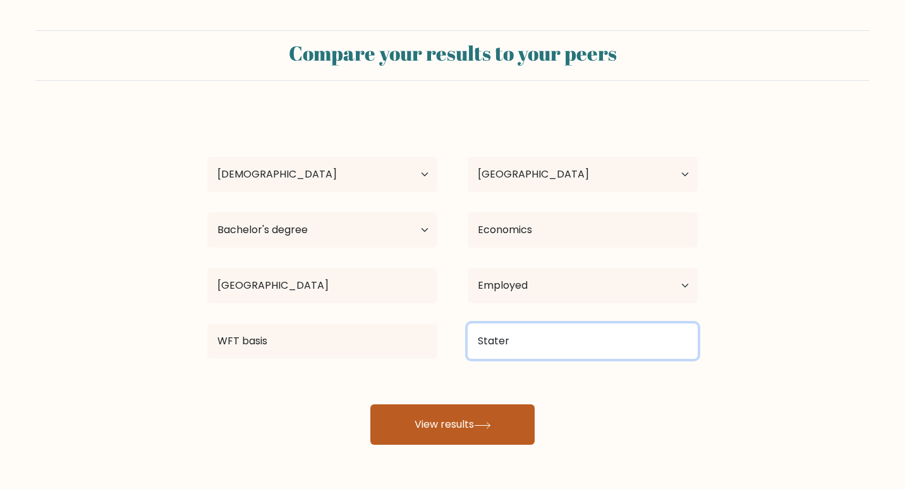
type input "Stater"
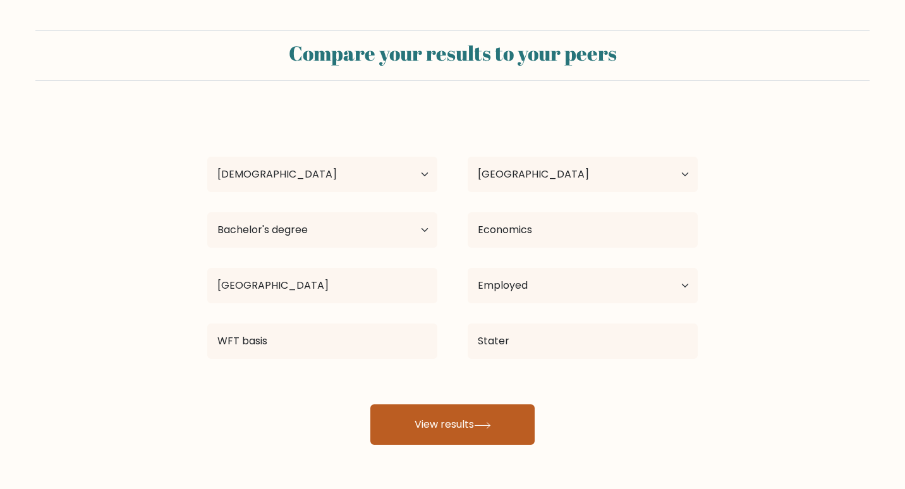
click at [482, 420] on button "View results" at bounding box center [452, 424] width 164 height 40
